Goal: Navigation & Orientation: Understand site structure

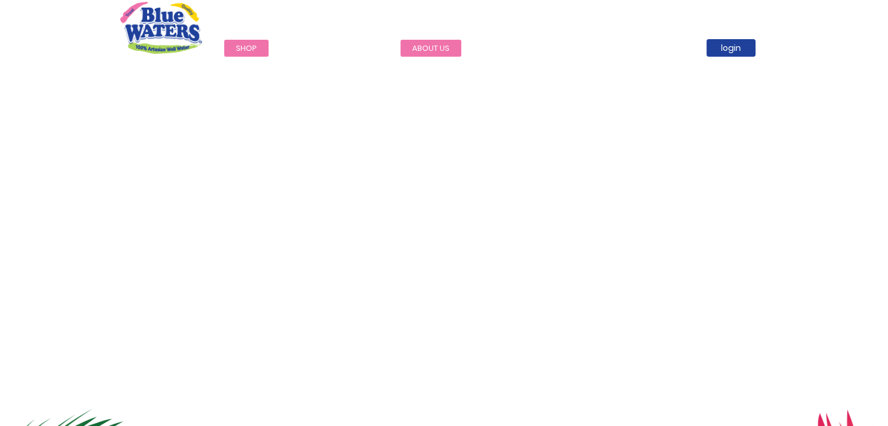
click at [425, 46] on link "about us" at bounding box center [430, 48] width 61 height 17
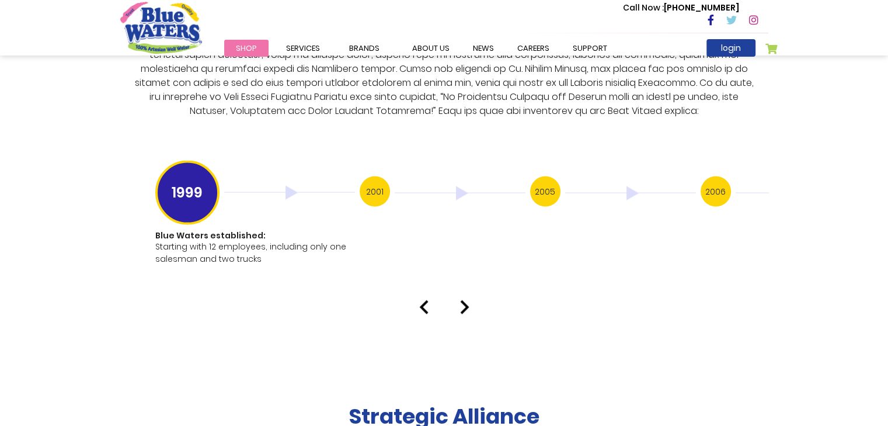
scroll to position [2277, 0]
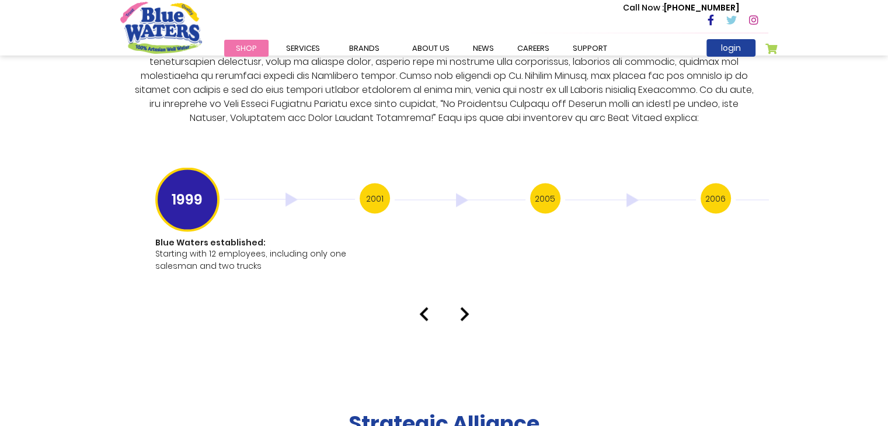
click at [375, 183] on h3 "2001" at bounding box center [375, 198] width 30 height 30
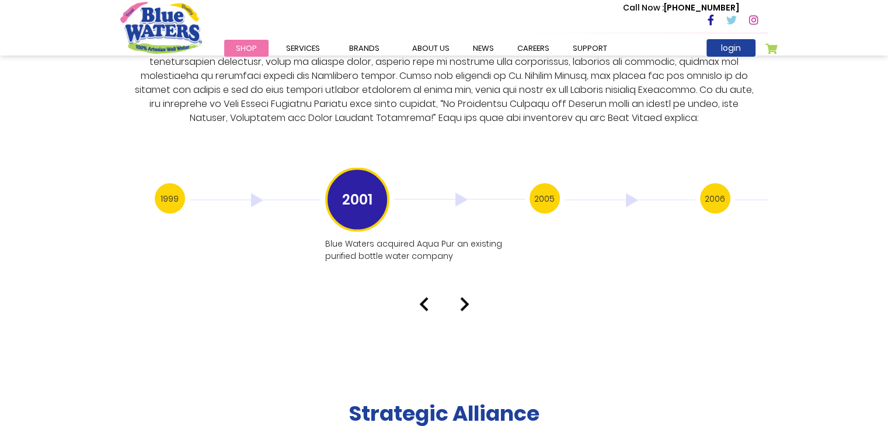
click at [529, 182] on div "2001" at bounding box center [427, 200] width 204 height 64
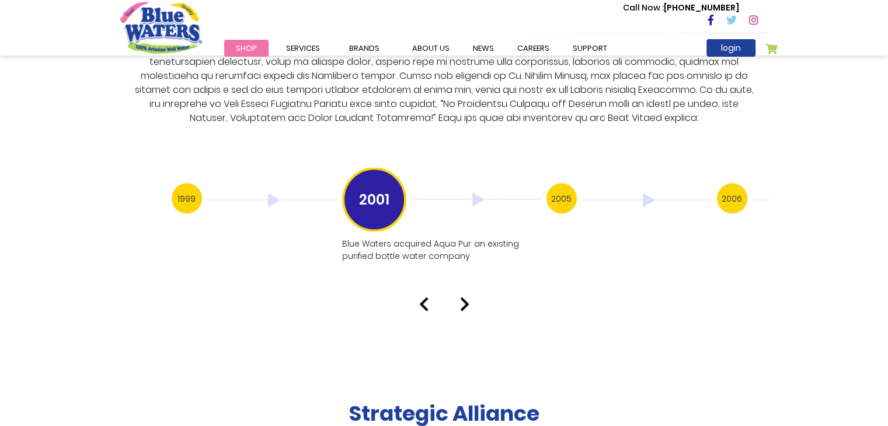
click at [734, 184] on h3 "2006" at bounding box center [732, 198] width 30 height 30
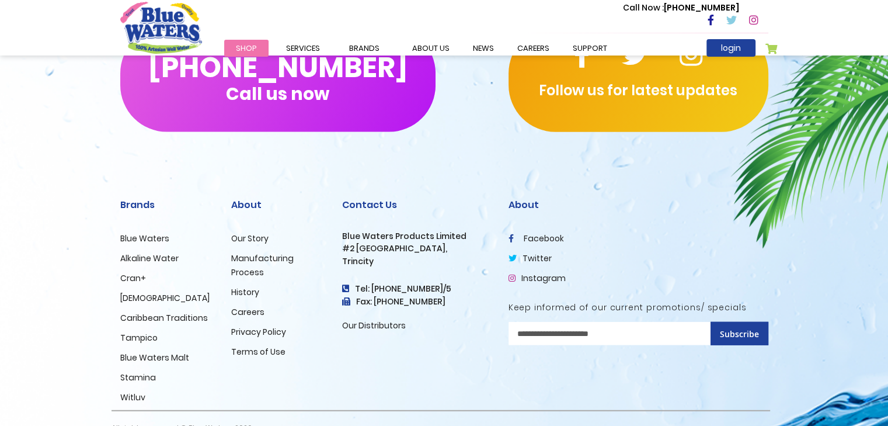
scroll to position [2862, 0]
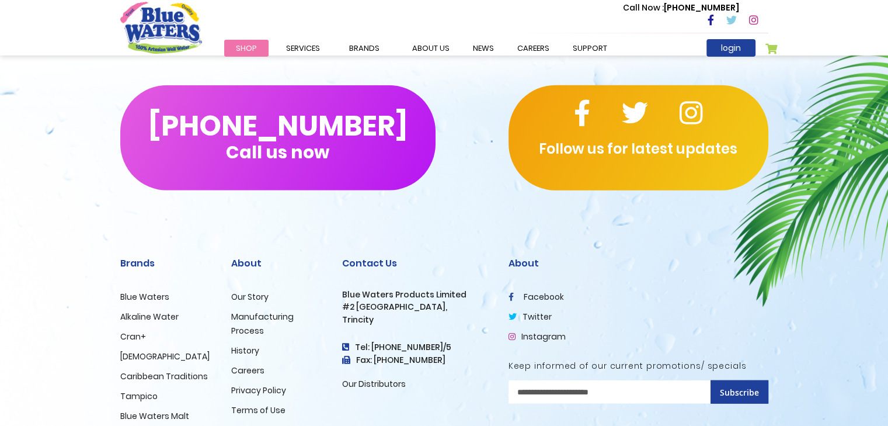
click at [244, 344] on link "History" at bounding box center [245, 350] width 28 height 12
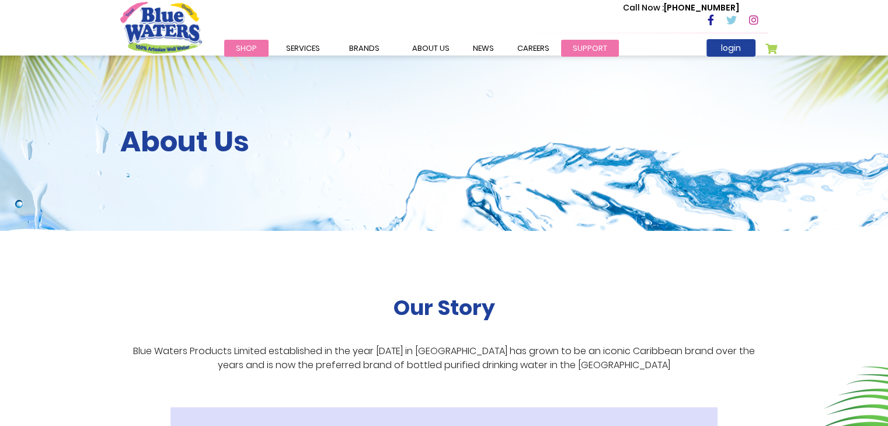
click at [577, 50] on link "support" at bounding box center [590, 48] width 58 height 17
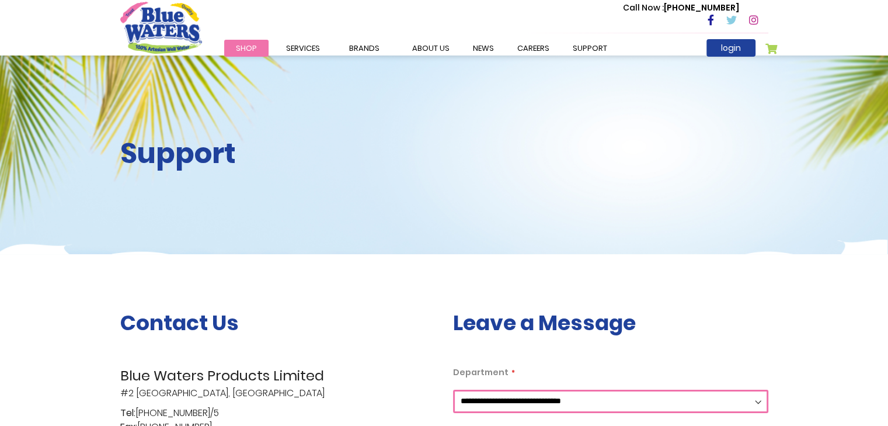
click at [242, 42] on link "Shop" at bounding box center [246, 48] width 44 height 17
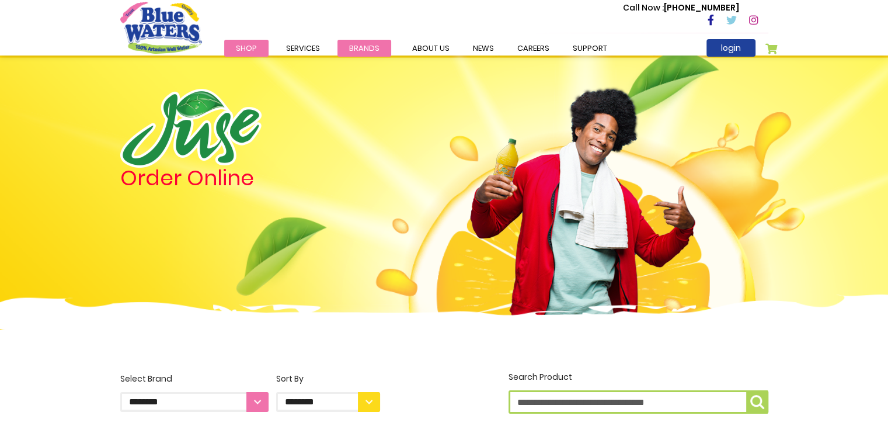
click at [370, 50] on span "Brands" at bounding box center [364, 48] width 30 height 11
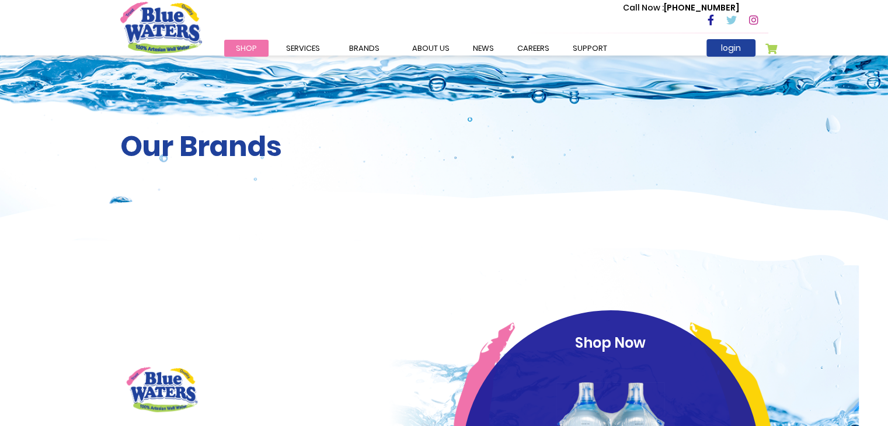
click at [427, 51] on link "about us" at bounding box center [430, 48] width 61 height 17
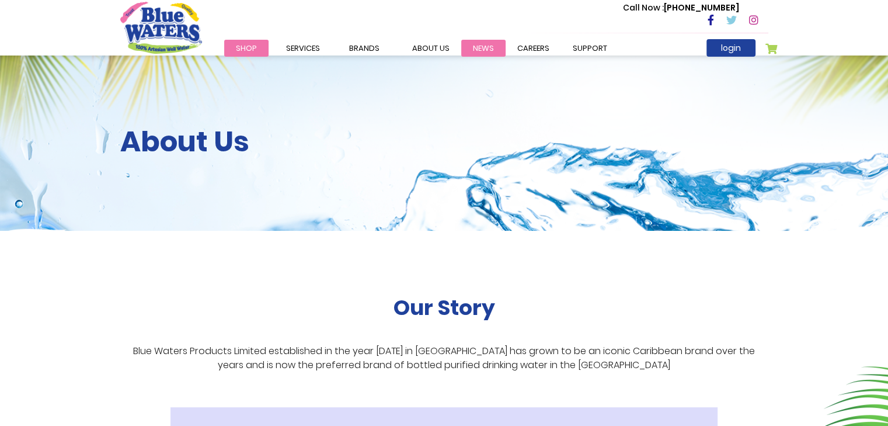
click at [481, 50] on link "News" at bounding box center [483, 48] width 44 height 17
